Goal: Task Accomplishment & Management: Complete application form

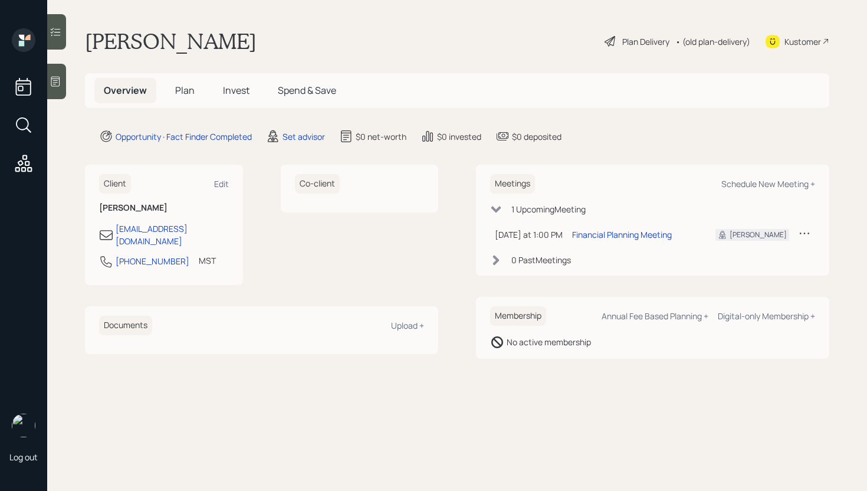
click at [314, 129] on main "[PERSON_NAME] Plan Delivery • (old plan-delivery) Kustomer Overview Plan Invest…" at bounding box center [457, 245] width 820 height 491
click at [313, 136] on div "Set advisor" at bounding box center [304, 136] width 42 height 12
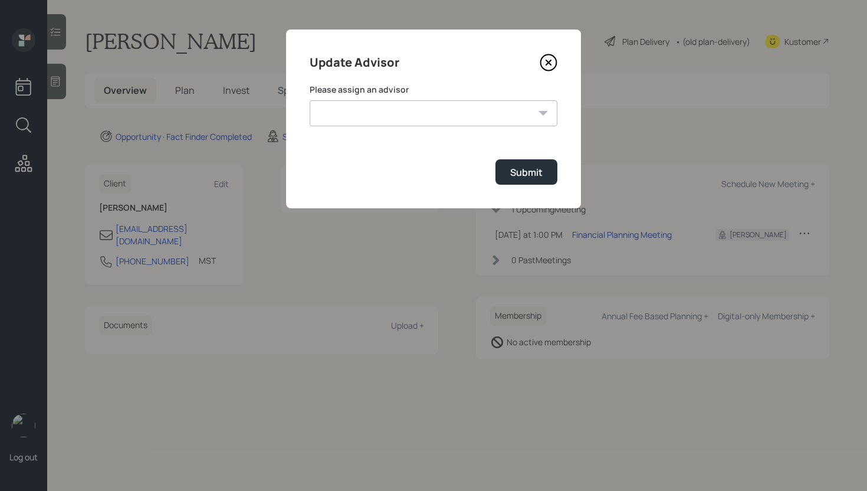
click at [399, 110] on select "[PERSON_NAME] [PERSON_NAME] [PERSON_NAME] [PERSON_NAME] End [PERSON_NAME] [PERS…" at bounding box center [434, 113] width 248 height 26
select select "d946c976-65aa-4529-ac9d-02c4f1114fc0"
click at [310, 100] on select "[PERSON_NAME] [PERSON_NAME] [PERSON_NAME] [PERSON_NAME] End [PERSON_NAME] [PERS…" at bounding box center [434, 113] width 248 height 26
click at [521, 172] on div "Submit" at bounding box center [526, 172] width 32 height 13
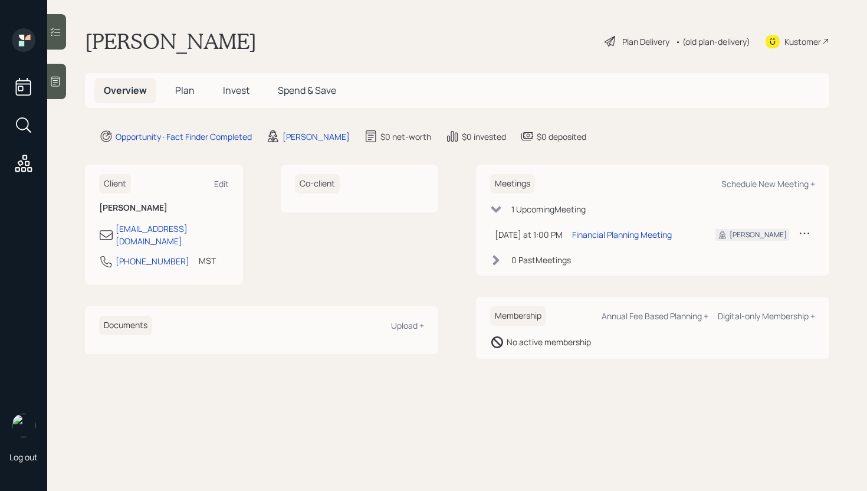
click at [64, 77] on div at bounding box center [56, 81] width 19 height 35
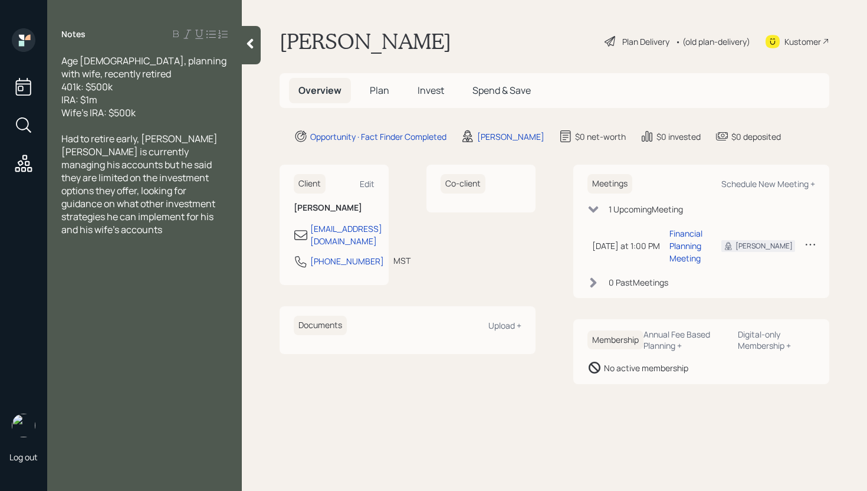
click at [372, 93] on span "Plan" at bounding box center [379, 90] width 19 height 13
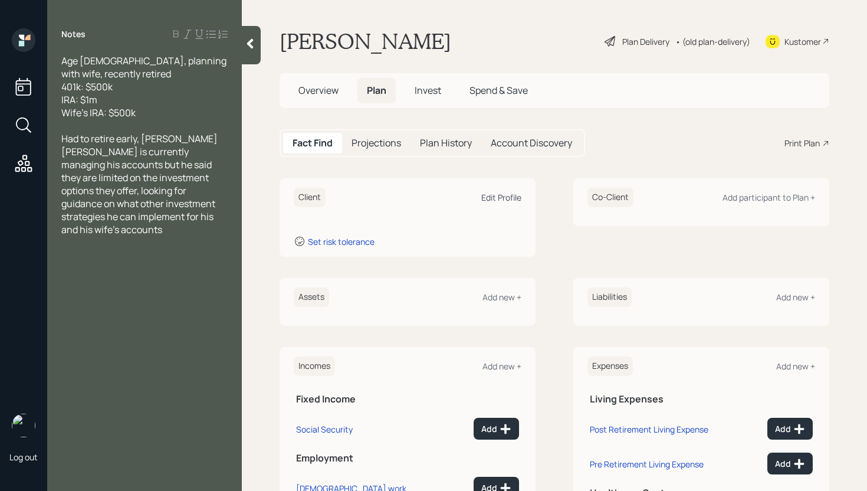
click at [496, 195] on div "Edit Profile" at bounding box center [501, 197] width 40 height 11
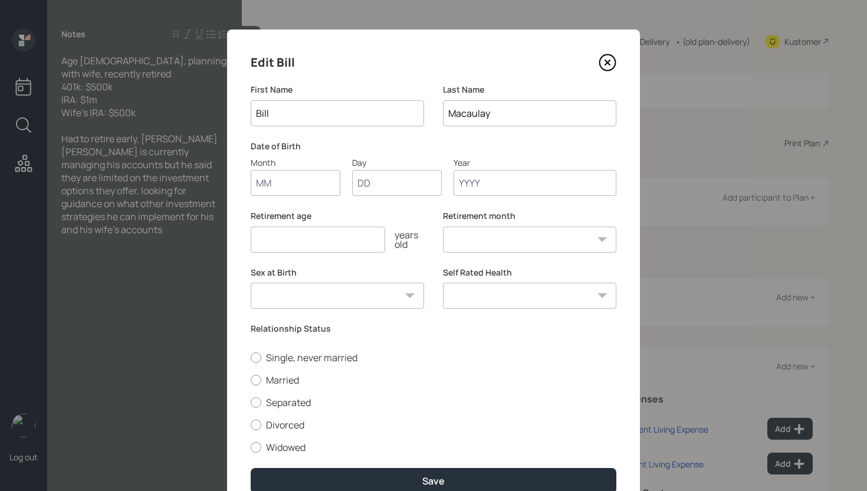
click at [304, 188] on input "Month" at bounding box center [296, 183] width 90 height 26
type input "01"
type input "1973"
select select "1"
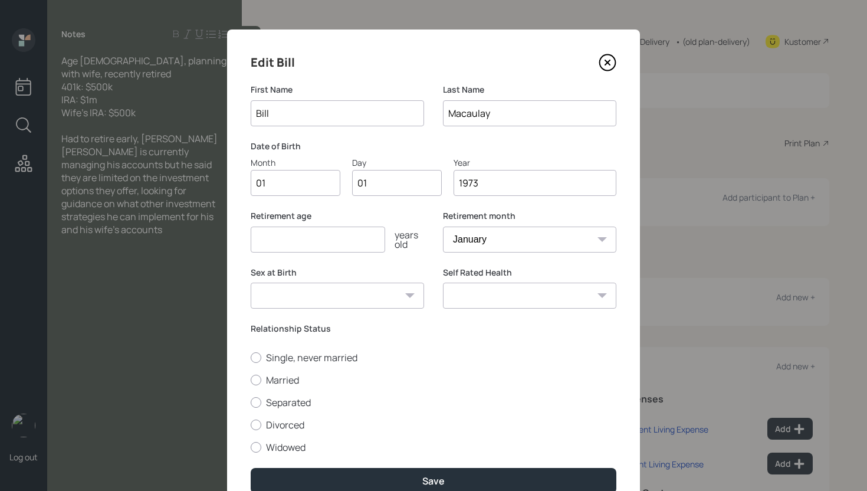
type input "1973"
click at [285, 239] on input "number" at bounding box center [318, 240] width 134 height 26
type input "52"
click at [286, 386] on label "Married" at bounding box center [434, 379] width 366 height 13
click at [251, 380] on input "Married" at bounding box center [250, 379] width 1 height 1
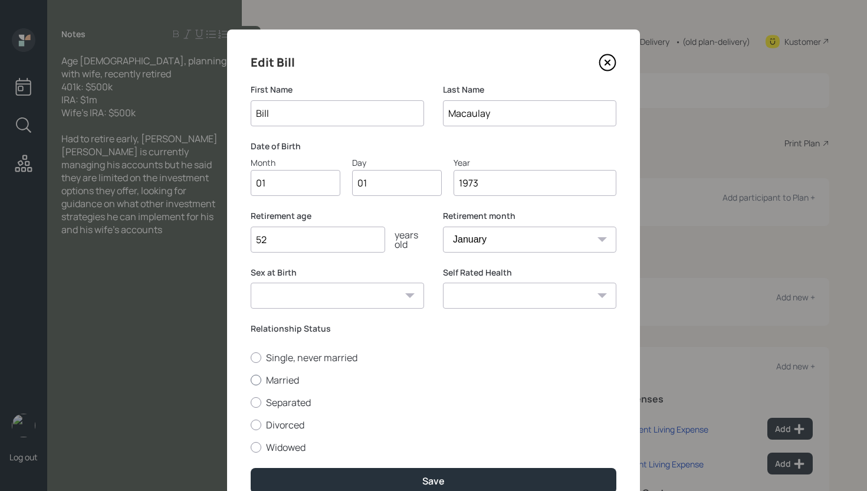
radio input "true"
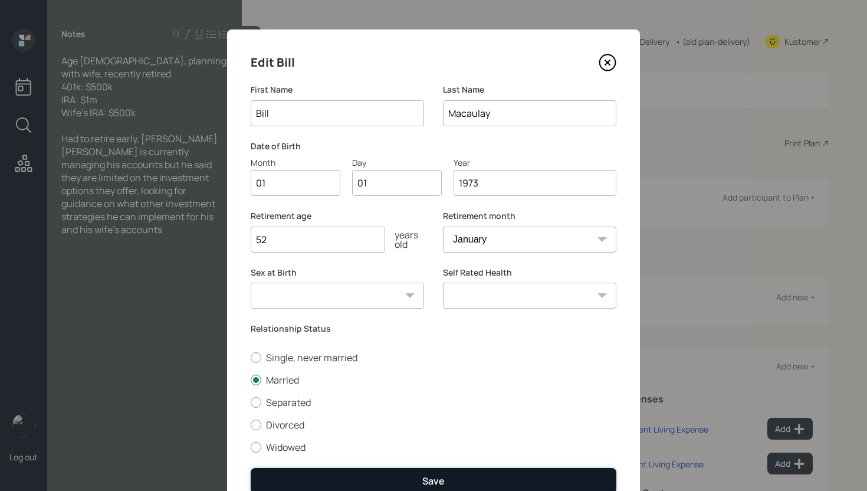
click at [431, 482] on div "Save" at bounding box center [433, 480] width 22 height 13
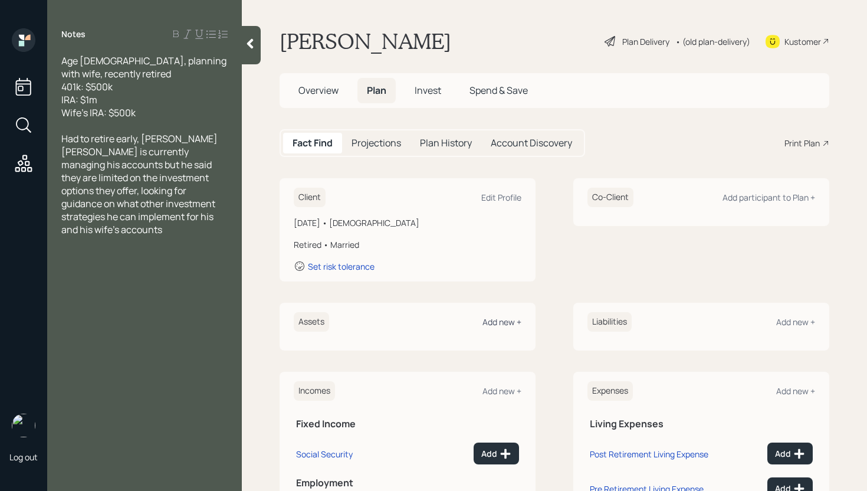
click at [493, 321] on div "Add new +" at bounding box center [502, 321] width 39 height 11
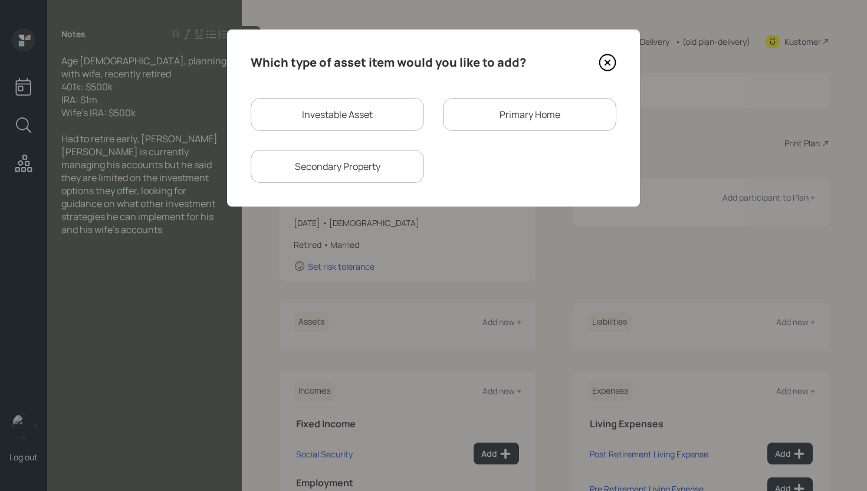
click at [340, 113] on div "Investable Asset" at bounding box center [337, 114] width 173 height 33
select select "taxable"
select select "balanced"
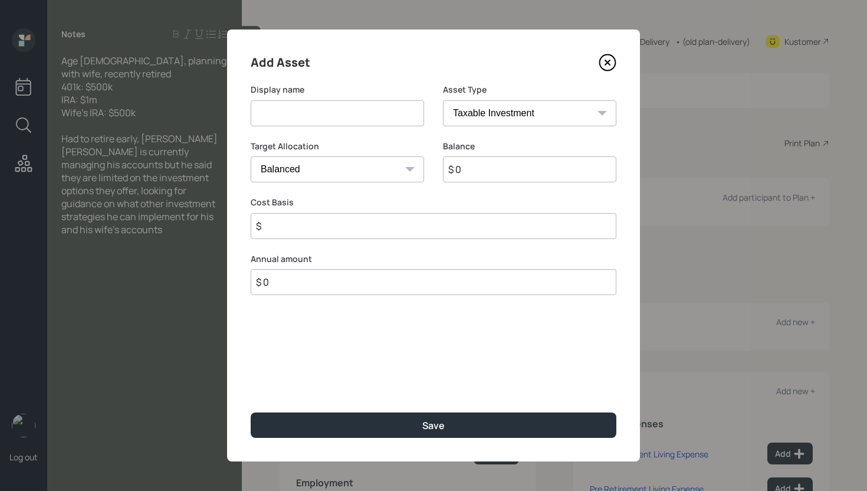
click at [339, 111] on input at bounding box center [337, 113] width 173 height 26
type input "401k"
click at [536, 100] on select "SEP [PERSON_NAME] IRA 401(k) [PERSON_NAME] 401(k) 403(b) [PERSON_NAME] 403(b) 4…" at bounding box center [529, 113] width 173 height 26
select select "ira"
click at [443, 100] on select "SEP [PERSON_NAME] IRA 401(k) [PERSON_NAME] 401(k) 403(b) [PERSON_NAME] 403(b) 4…" at bounding box center [529, 113] width 173 height 26
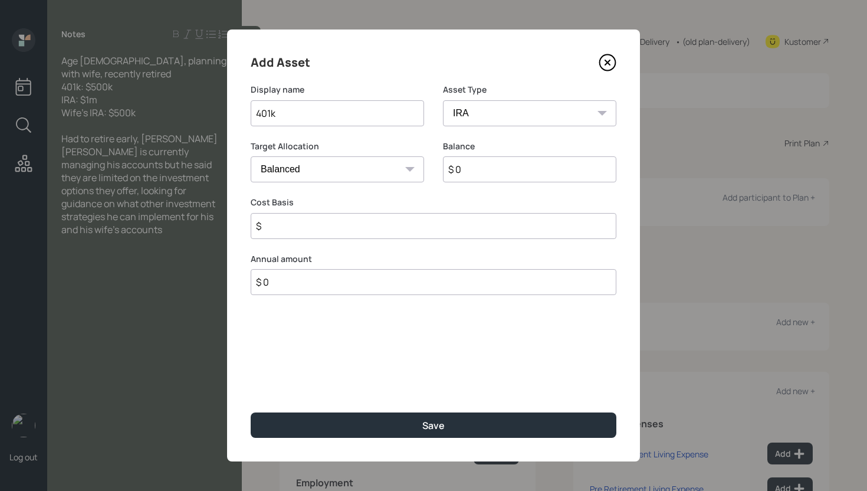
type input "$"
click at [490, 176] on input "$ 0" at bounding box center [529, 169] width 173 height 26
type input "$ 500,000"
type input "$ 0"
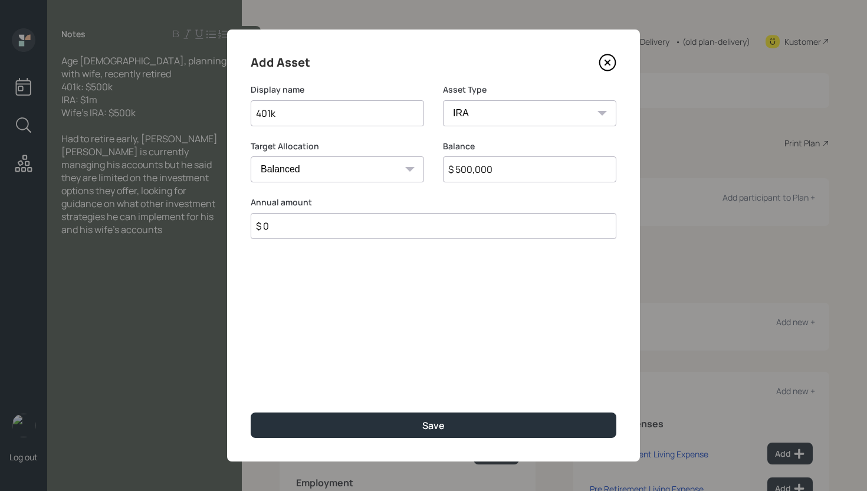
click at [251, 412] on button "Save" at bounding box center [434, 424] width 366 height 25
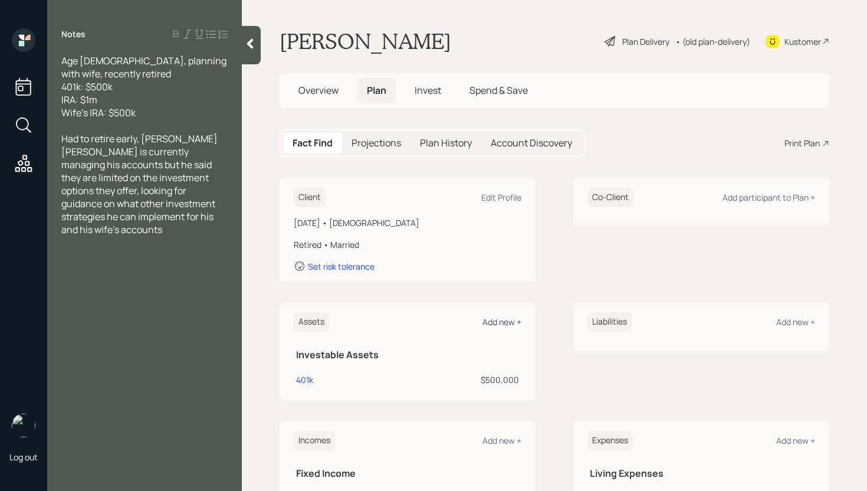
click at [512, 321] on div "Add new +" at bounding box center [502, 321] width 39 height 11
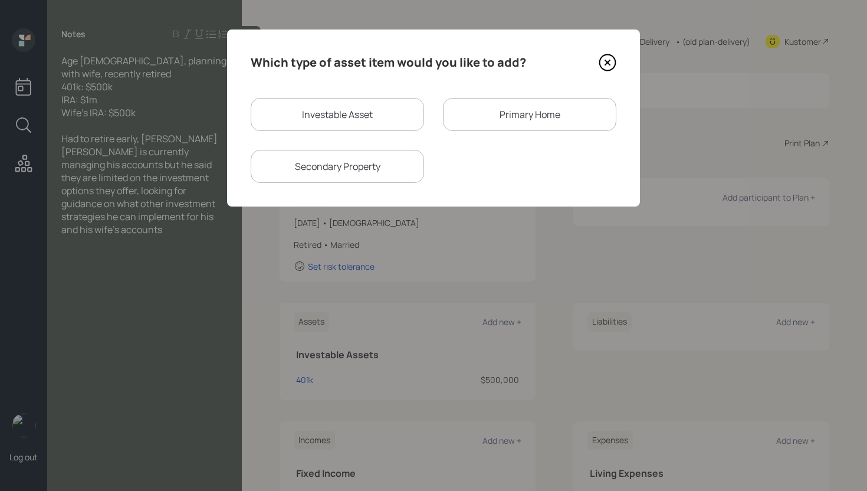
click at [360, 122] on div "Investable Asset" at bounding box center [337, 114] width 173 height 33
select select "taxable"
select select "balanced"
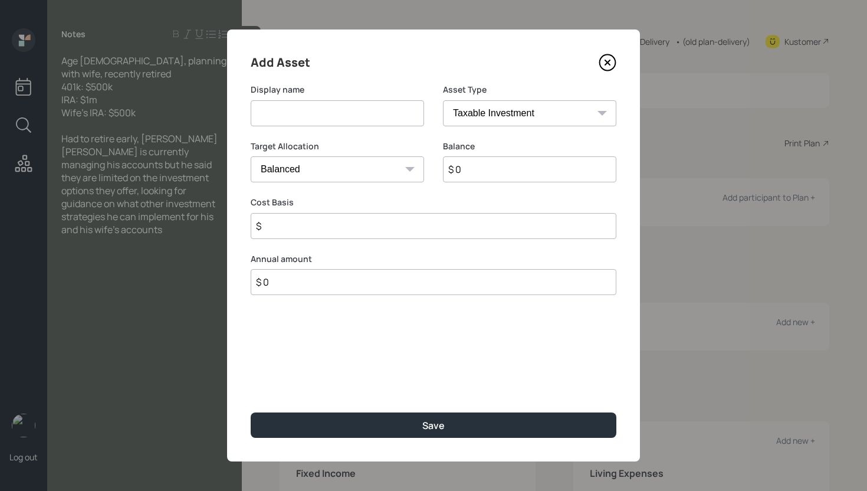
click at [360, 122] on input at bounding box center [337, 113] width 173 height 26
type input "IRA"
click at [537, 111] on select "SEP [PERSON_NAME] IRA 401(k) [PERSON_NAME] 401(k) 403(b) [PERSON_NAME] 403(b) 4…" at bounding box center [529, 113] width 173 height 26
select select "ira"
click at [443, 100] on select "SEP [PERSON_NAME] IRA 401(k) [PERSON_NAME] 401(k) 403(b) [PERSON_NAME] 403(b) 4…" at bounding box center [529, 113] width 173 height 26
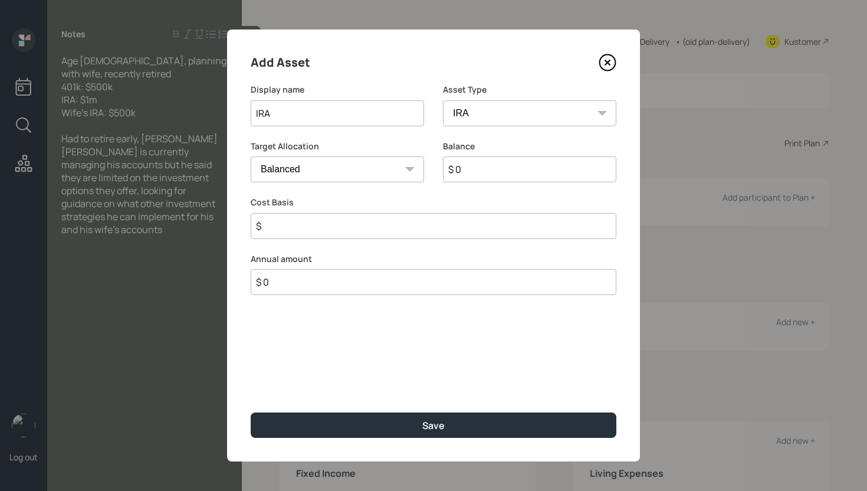
type input "$"
click at [470, 168] on input "$ 0" at bounding box center [529, 169] width 173 height 26
type input "$ 1,000,000"
type input "$ 0"
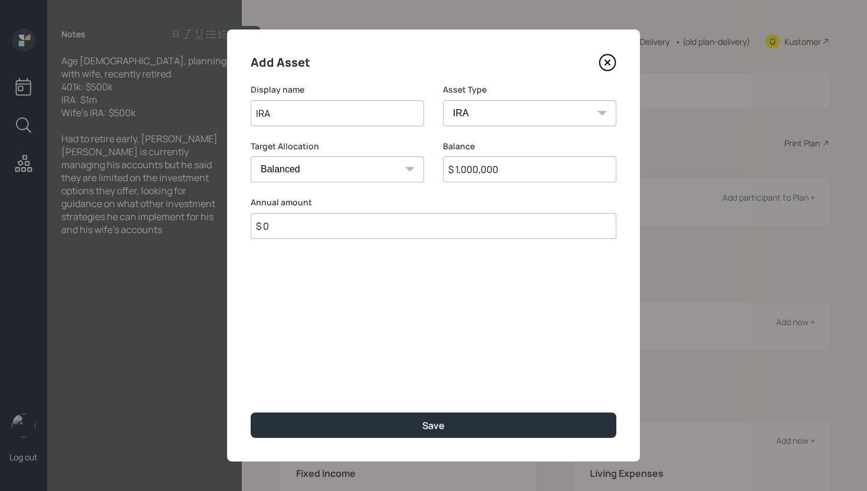
click at [251, 412] on button "Save" at bounding box center [434, 424] width 366 height 25
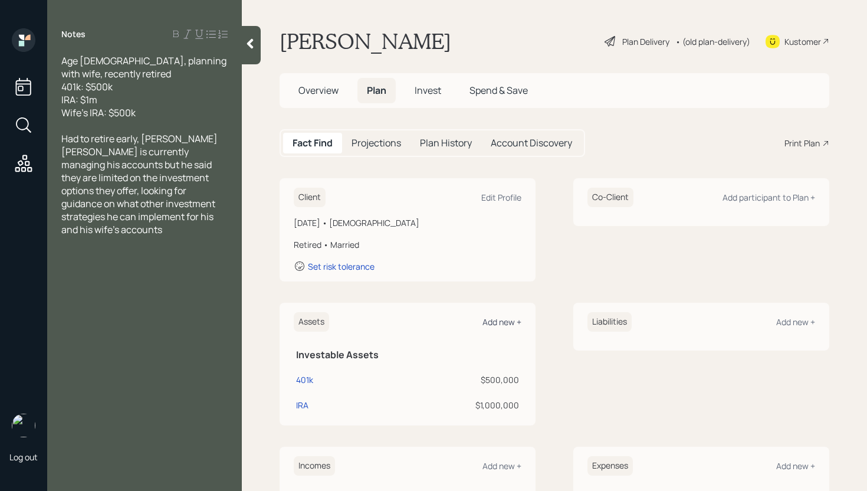
click at [498, 320] on div "Add new +" at bounding box center [502, 321] width 39 height 11
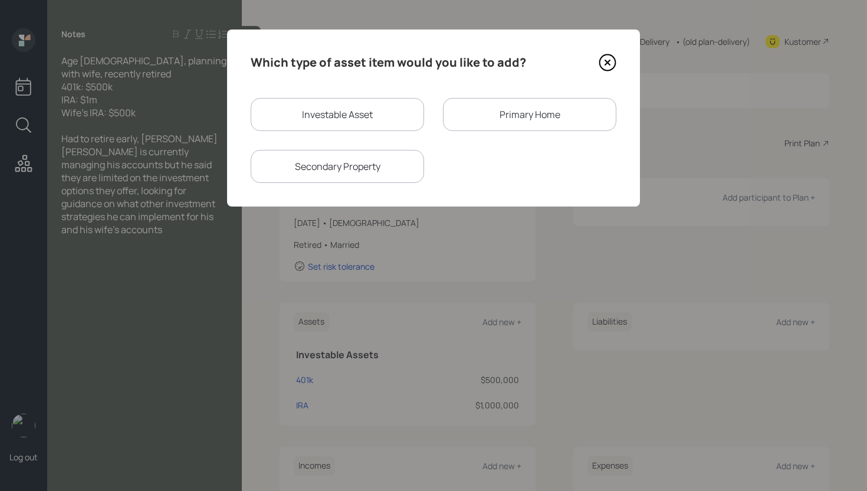
click at [339, 111] on div "Investable Asset" at bounding box center [337, 114] width 173 height 33
select select "taxable"
select select "balanced"
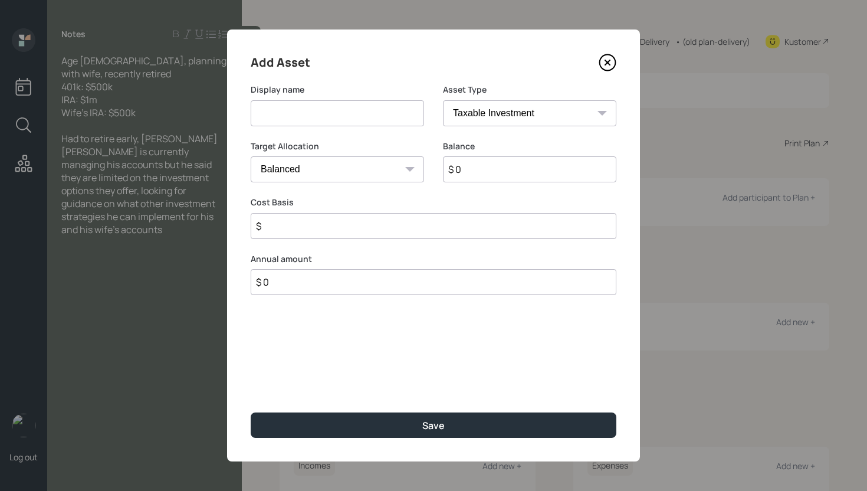
click at [338, 111] on input at bounding box center [337, 113] width 173 height 26
type input "IRA"
click at [512, 124] on select "SEP [PERSON_NAME] IRA 401(k) [PERSON_NAME] 401(k) 403(b) [PERSON_NAME] 403(b) 4…" at bounding box center [529, 113] width 173 height 26
select select "ira"
click at [443, 100] on select "SEP [PERSON_NAME] IRA 401(k) [PERSON_NAME] 401(k) 403(b) [PERSON_NAME] 403(b) 4…" at bounding box center [529, 113] width 173 height 26
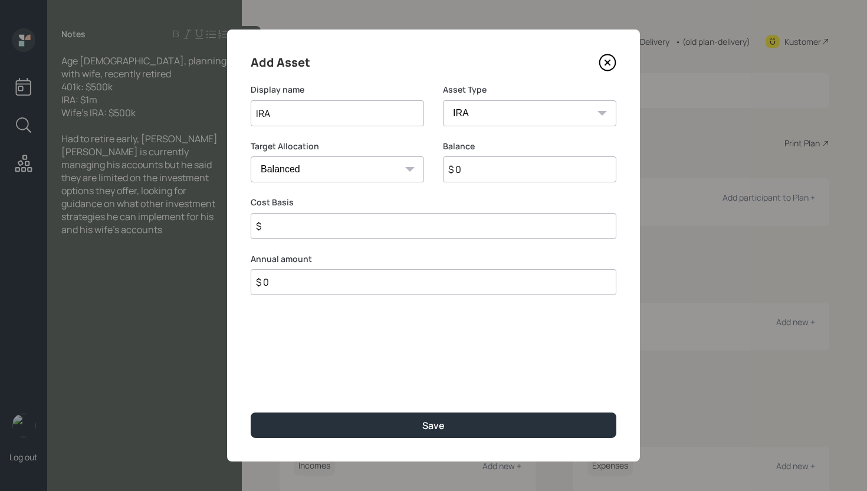
type input "$"
click at [490, 165] on input "$ 0" at bounding box center [529, 169] width 173 height 26
type input "$ 500,000"
type input "$ 0"
click at [251, 412] on button "Save" at bounding box center [434, 424] width 366 height 25
